Goal: Find specific page/section: Find specific page/section

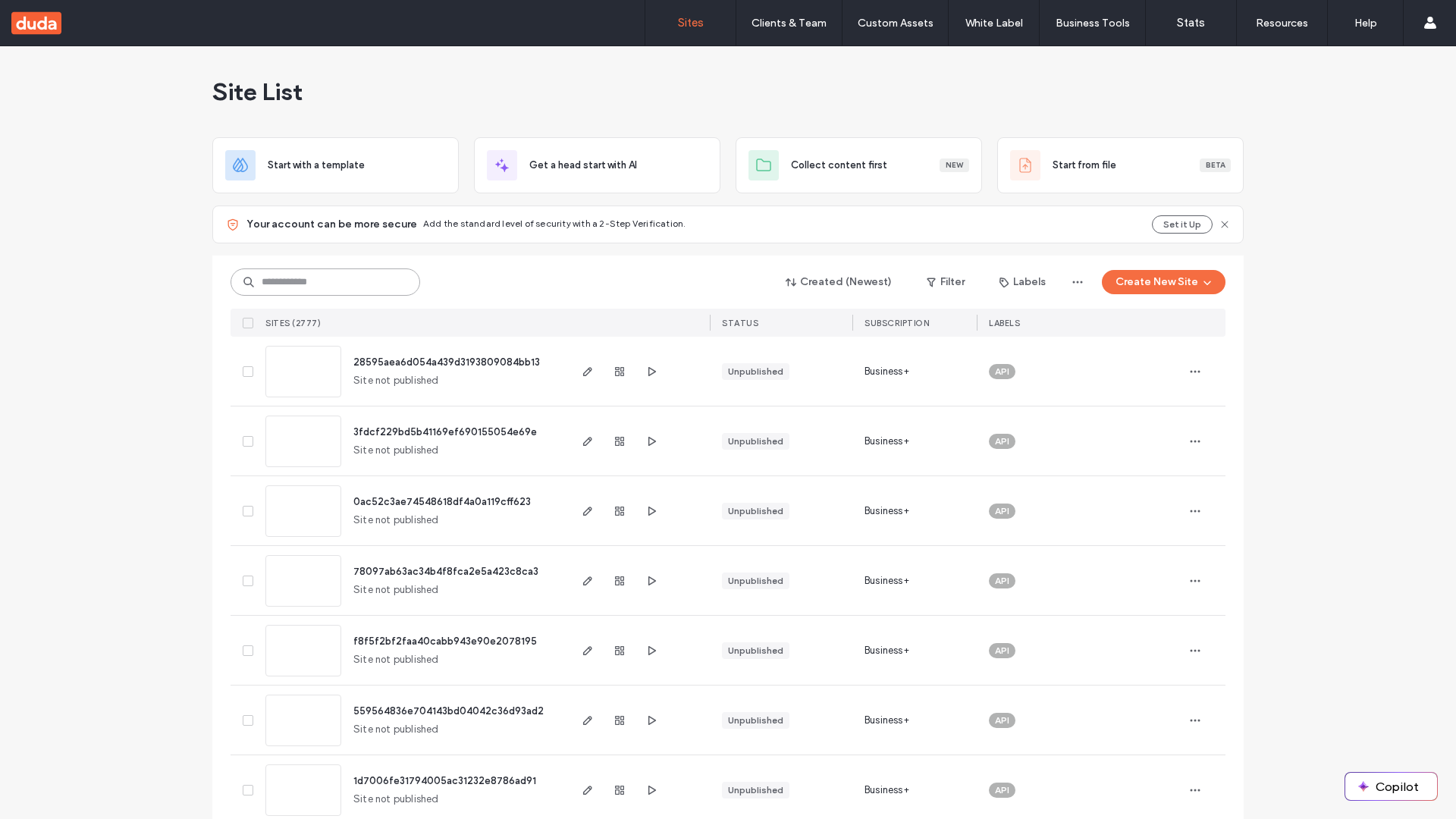
click at [320, 283] on input at bounding box center [325, 282] width 190 height 27
type input "**********"
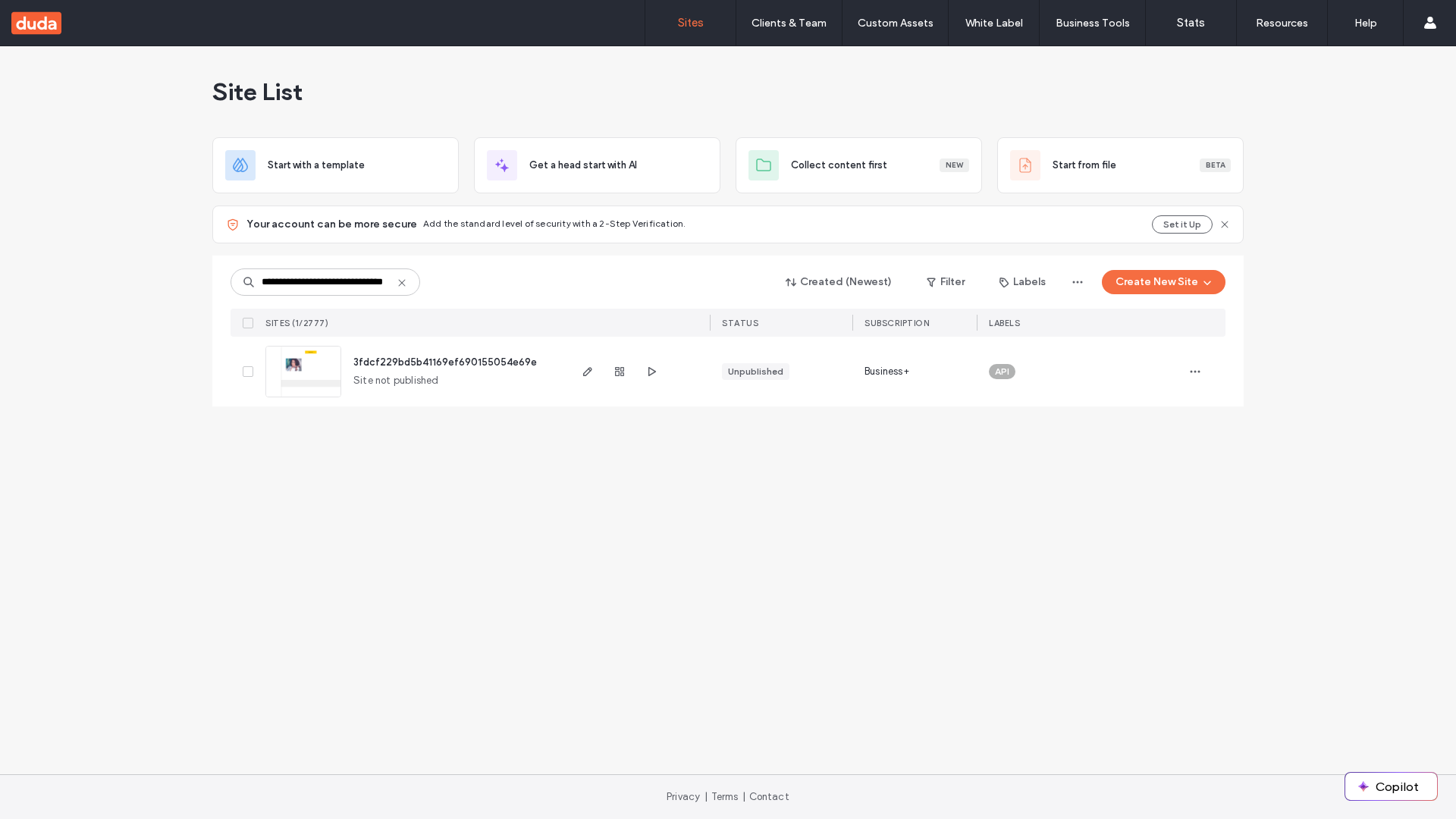
click at [446, 362] on span "3fdcf229bd5b41169ef690155054e69e" at bounding box center [445, 362] width 184 height 12
